Goal: Task Accomplishment & Management: Manage account settings

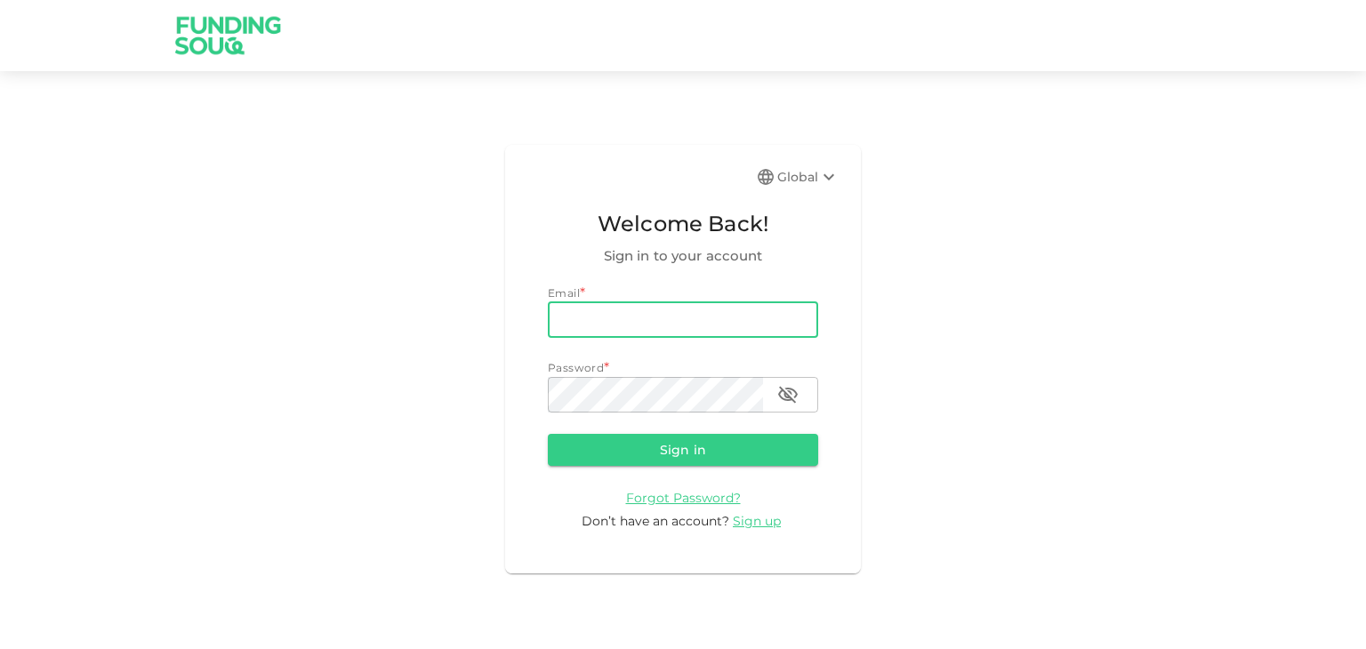
click at [604, 320] on input "email" at bounding box center [683, 320] width 270 height 36
type input "[EMAIL_ADDRESS][DOMAIN_NAME]"
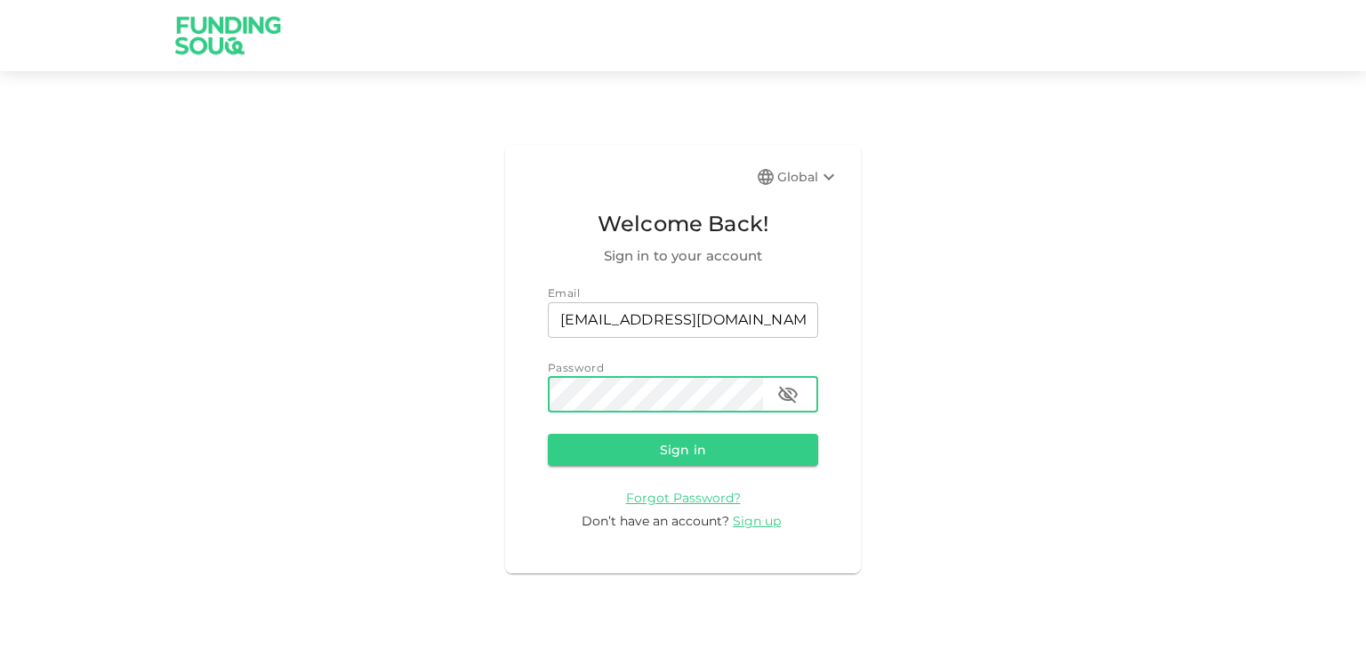
click at [548, 434] on button "Sign in" at bounding box center [683, 450] width 270 height 32
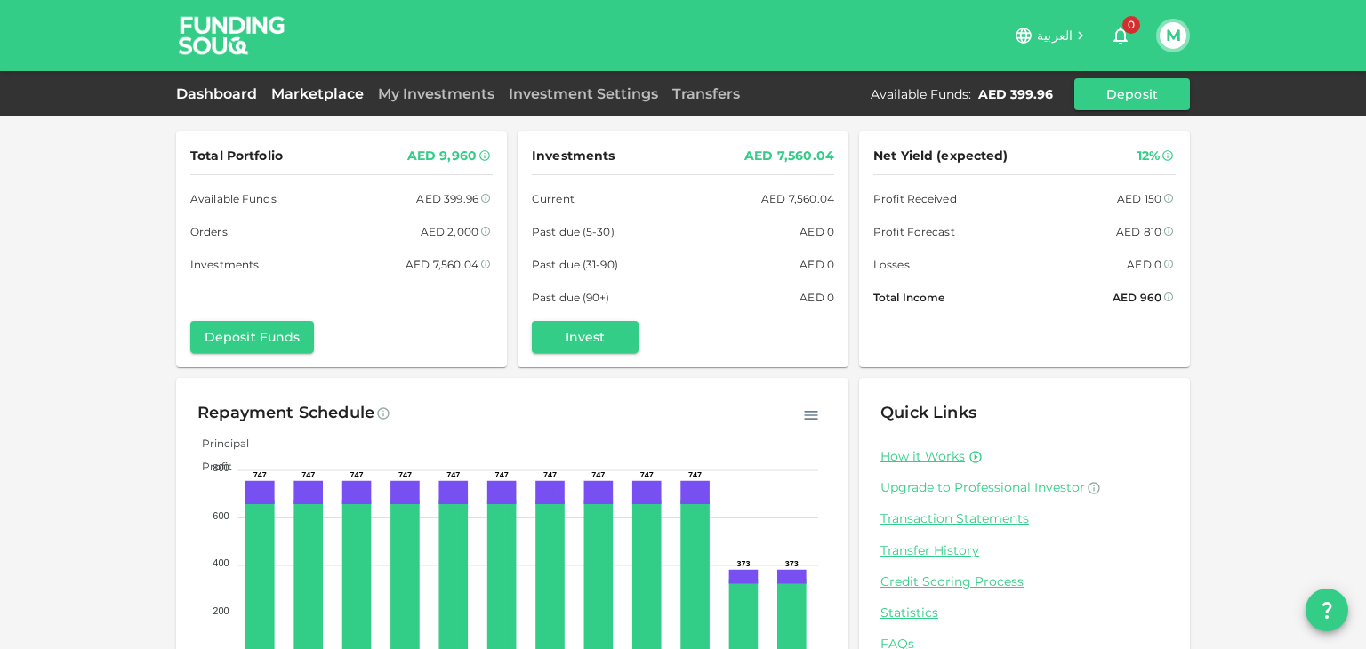
click at [304, 92] on link "Marketplace" at bounding box center [317, 93] width 107 height 17
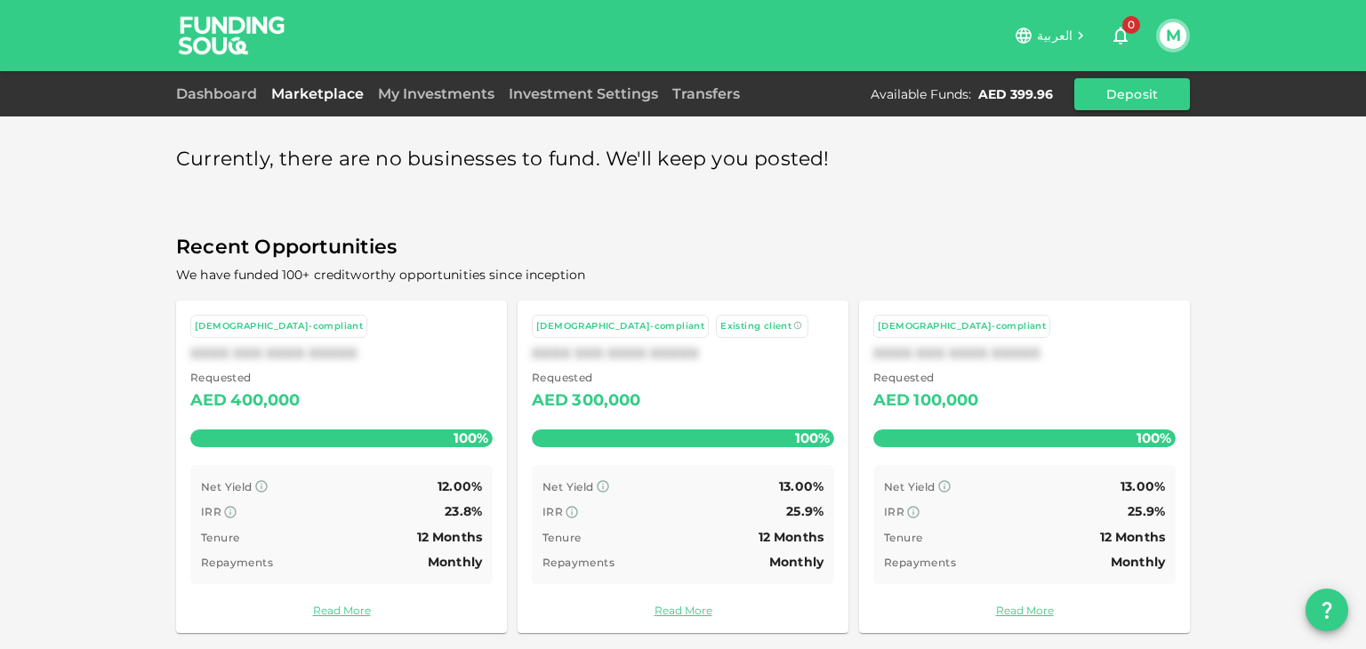
click at [384, 84] on div "My Investments" at bounding box center [436, 94] width 131 height 21
click at [413, 92] on link "My Investments" at bounding box center [436, 93] width 131 height 17
